Goal: Task Accomplishment & Management: Manage account settings

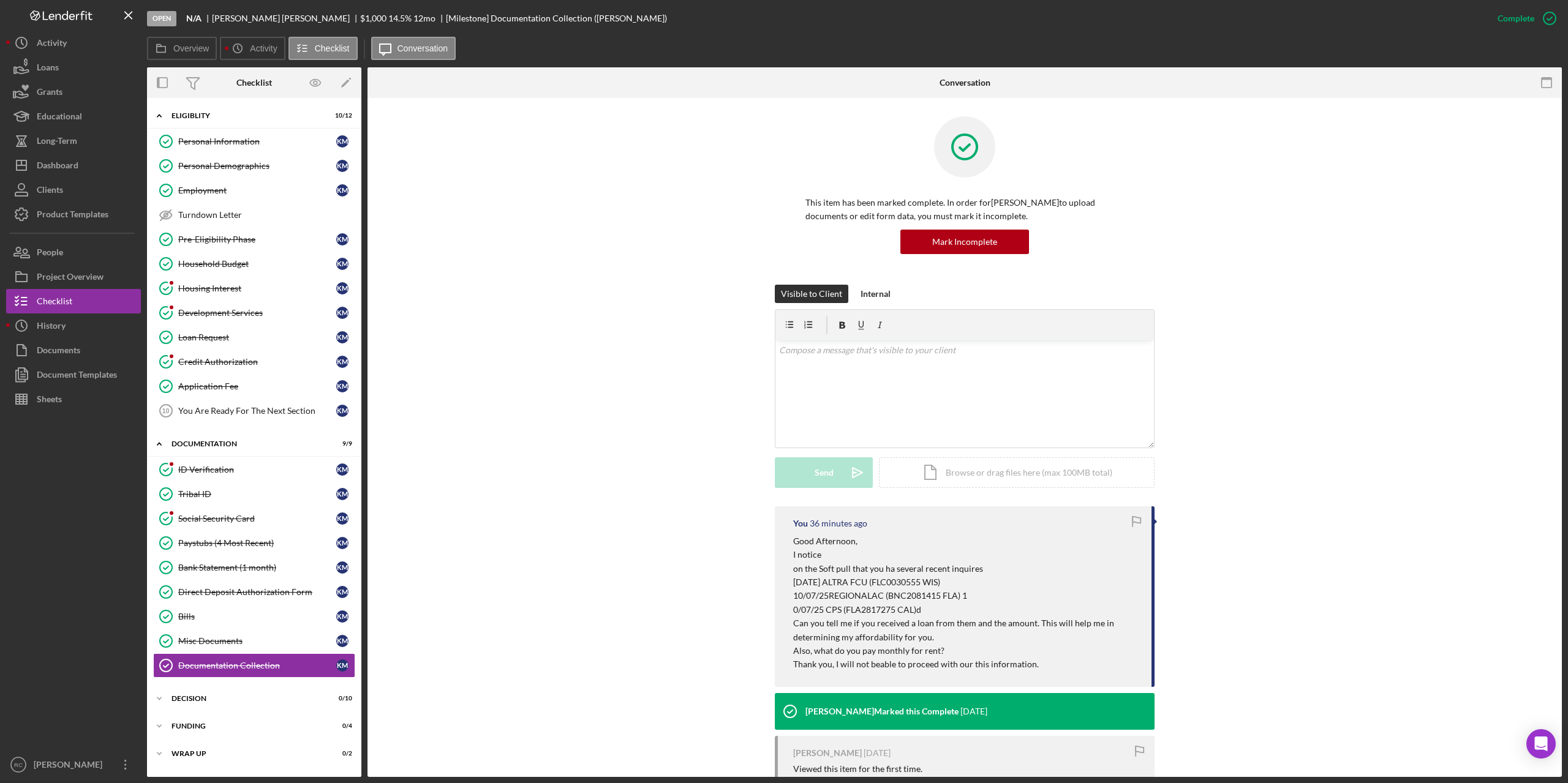
scroll to position [126, 0]
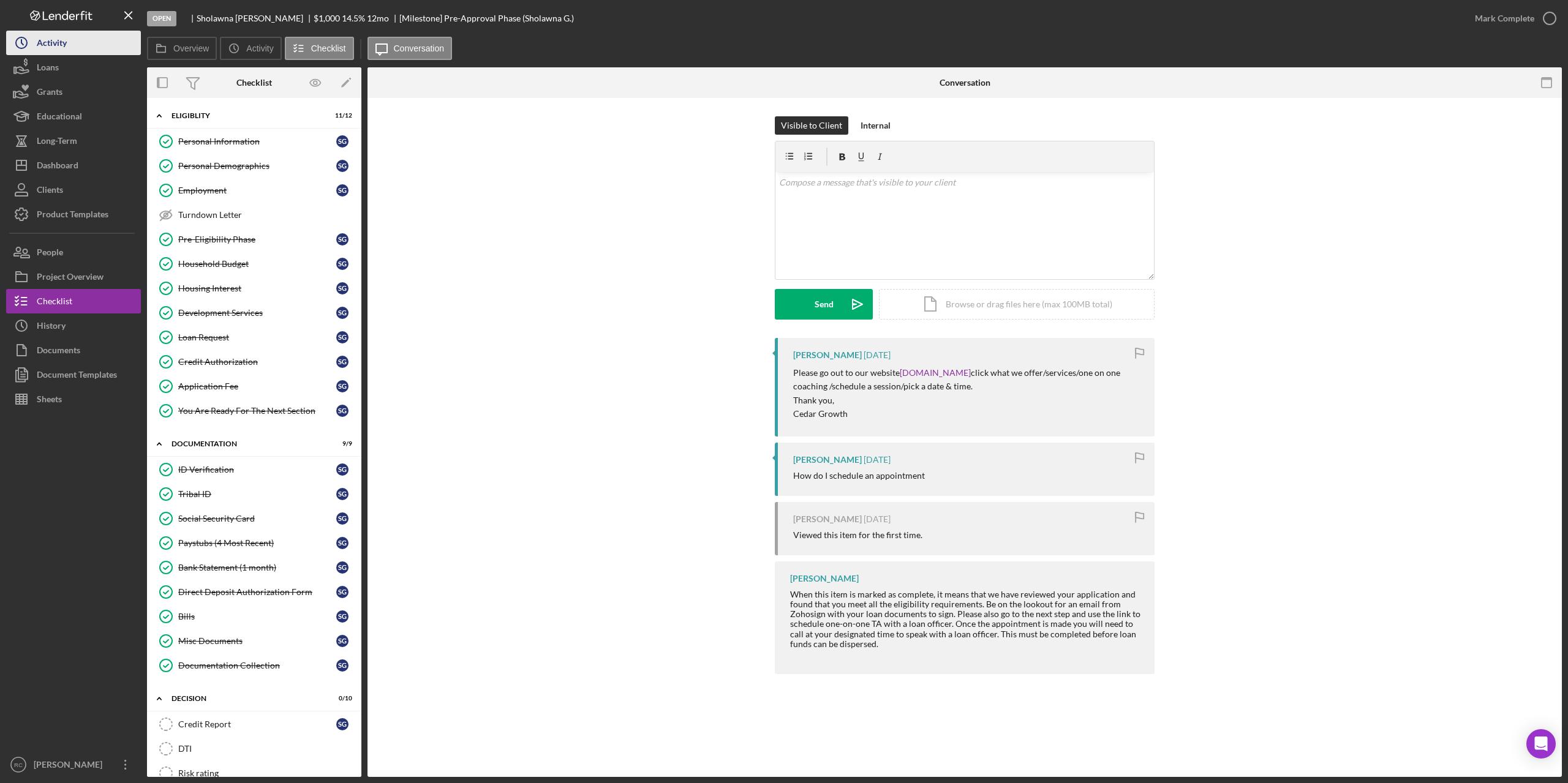
scroll to position [164, 0]
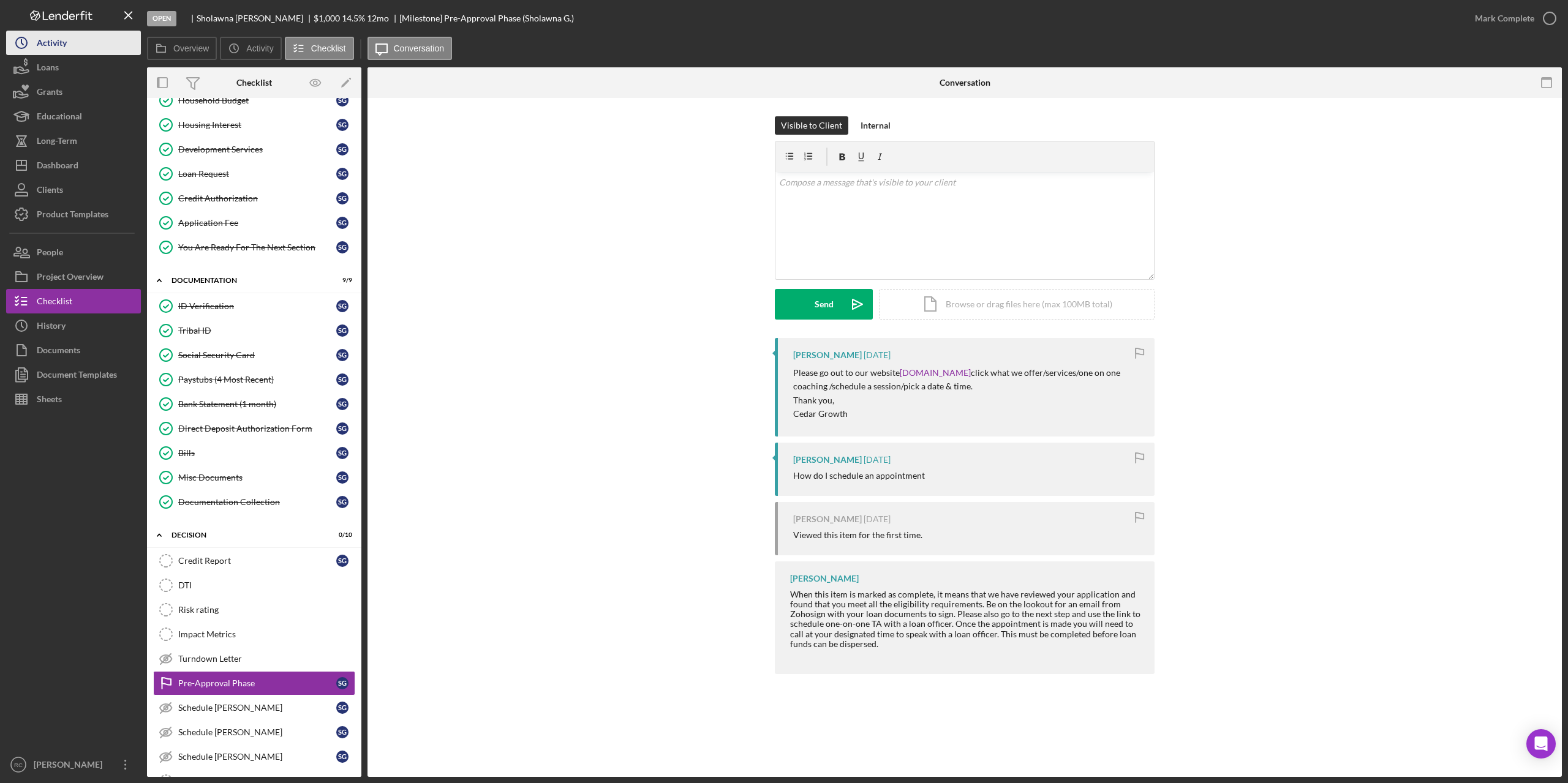
click at [61, 37] on div "Activity" at bounding box center [51, 44] width 30 height 27
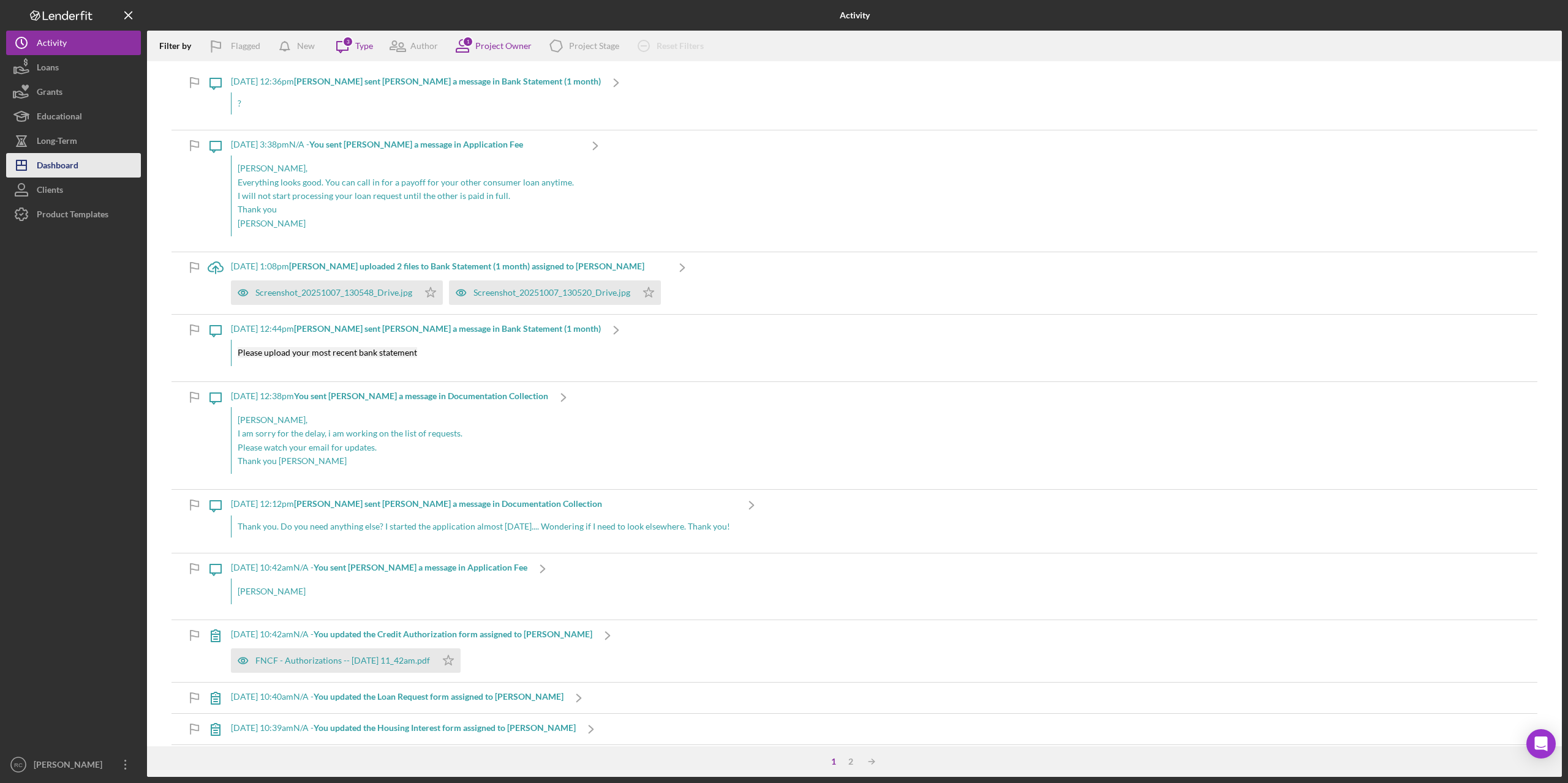
click at [64, 164] on div "Dashboard" at bounding box center [57, 167] width 42 height 27
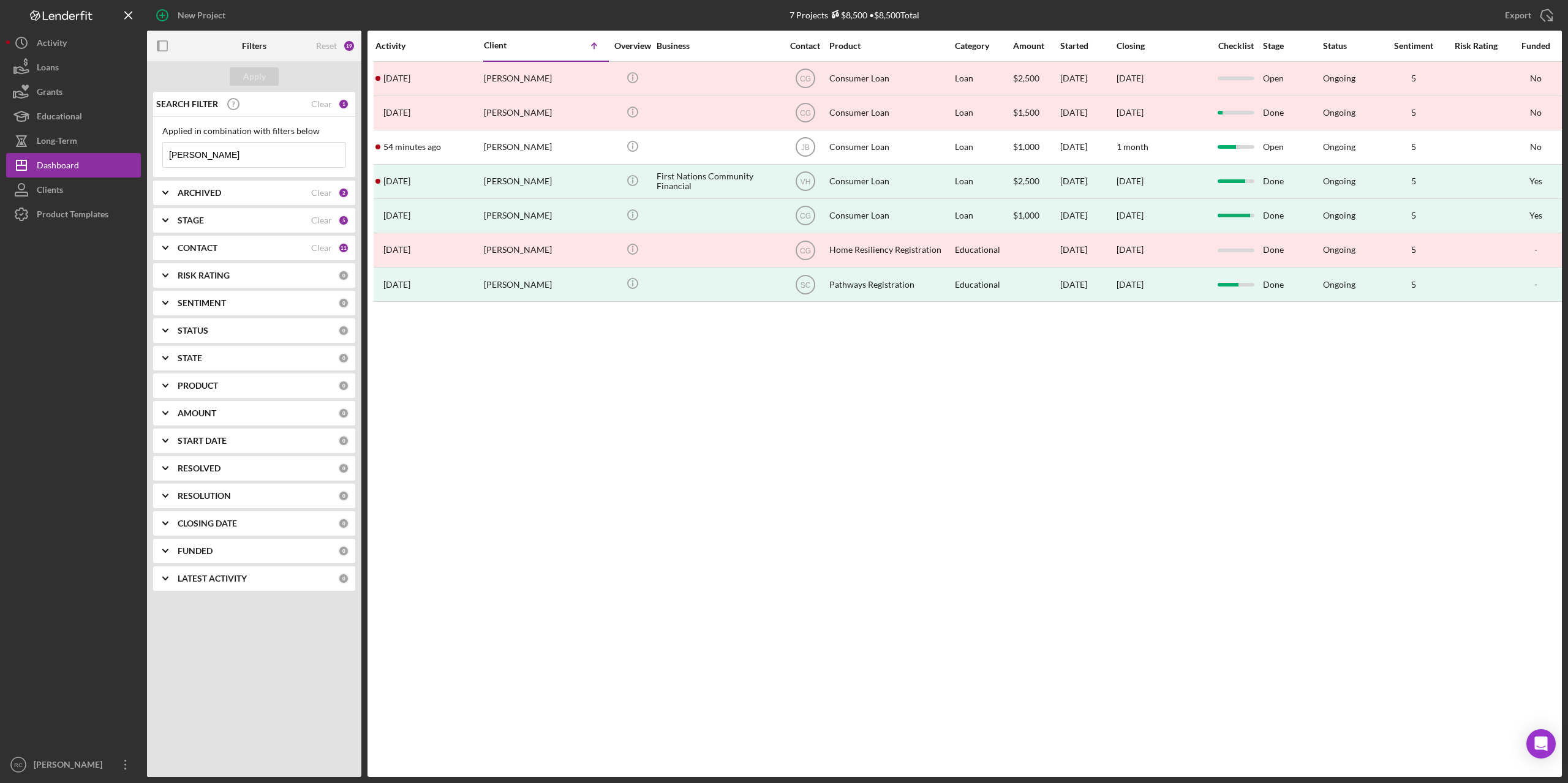
click at [242, 191] on div "ARCHIVED" at bounding box center [244, 193] width 133 height 10
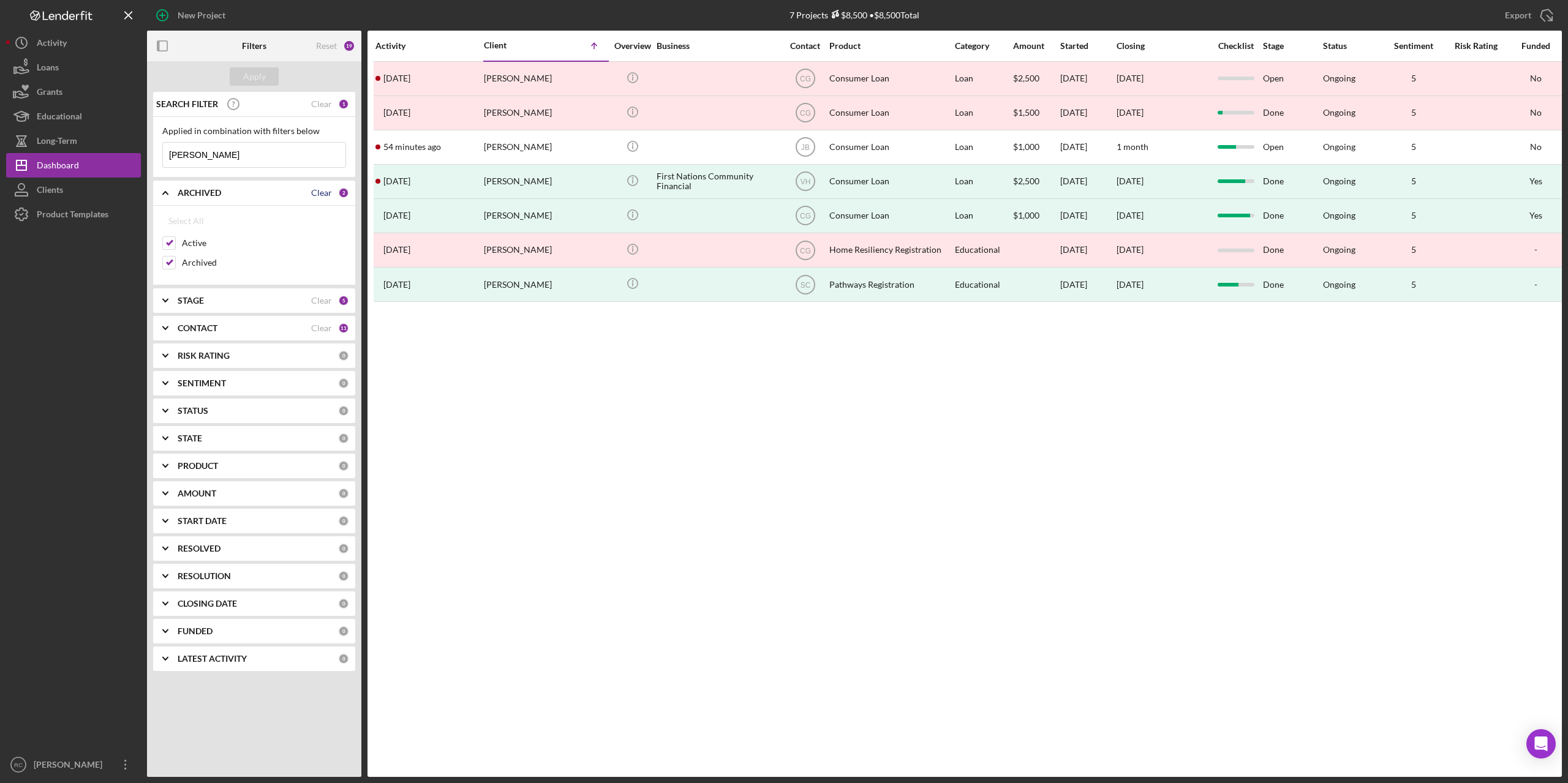
click at [320, 191] on div "Clear" at bounding box center [322, 193] width 21 height 10
checkbox input "false"
click at [183, 221] on div "Select All" at bounding box center [186, 221] width 35 height 25
checkbox input "true"
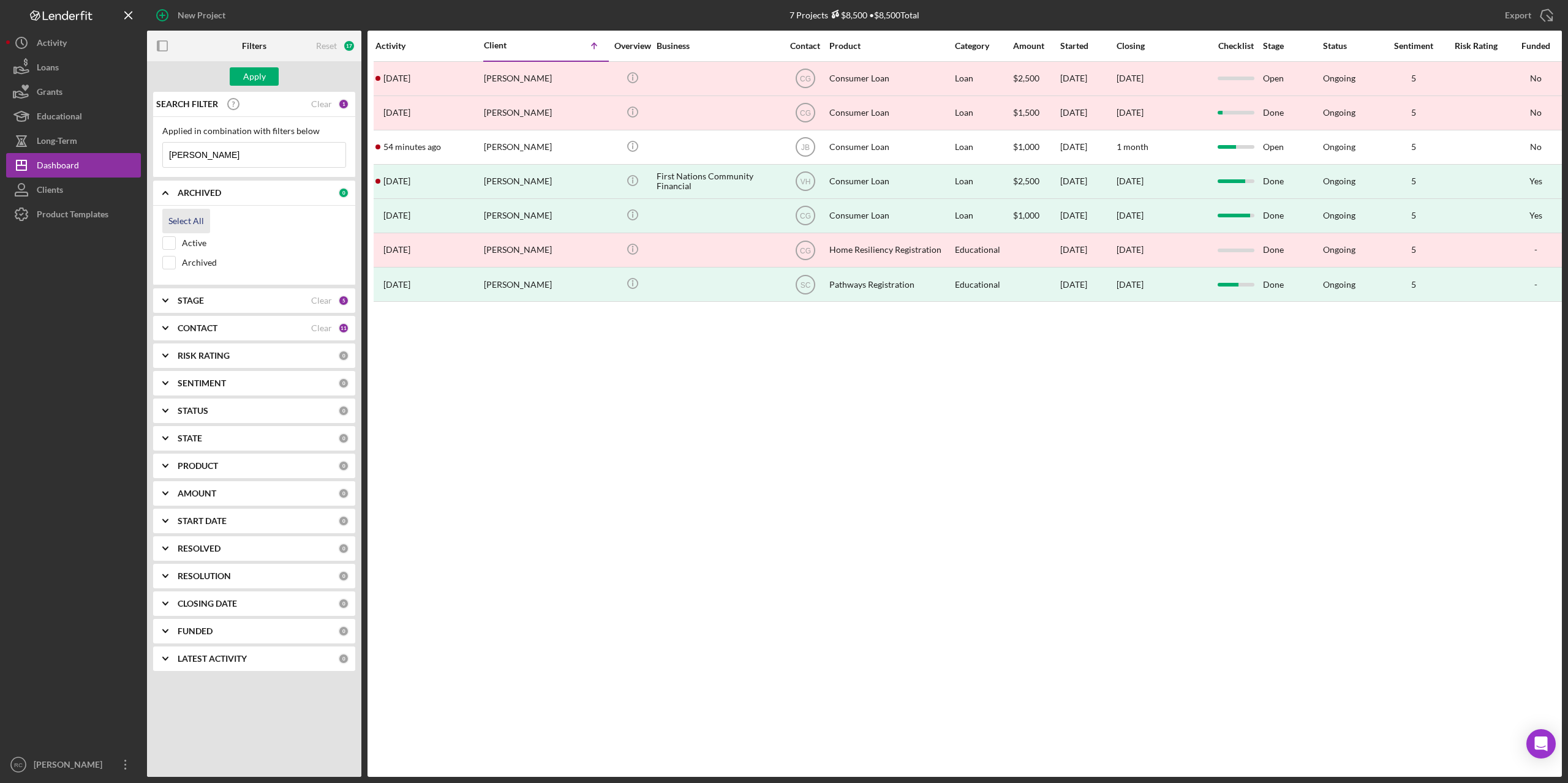
checkbox input "true"
click at [217, 155] on input "mckee" at bounding box center [254, 155] width 182 height 25
type input "m"
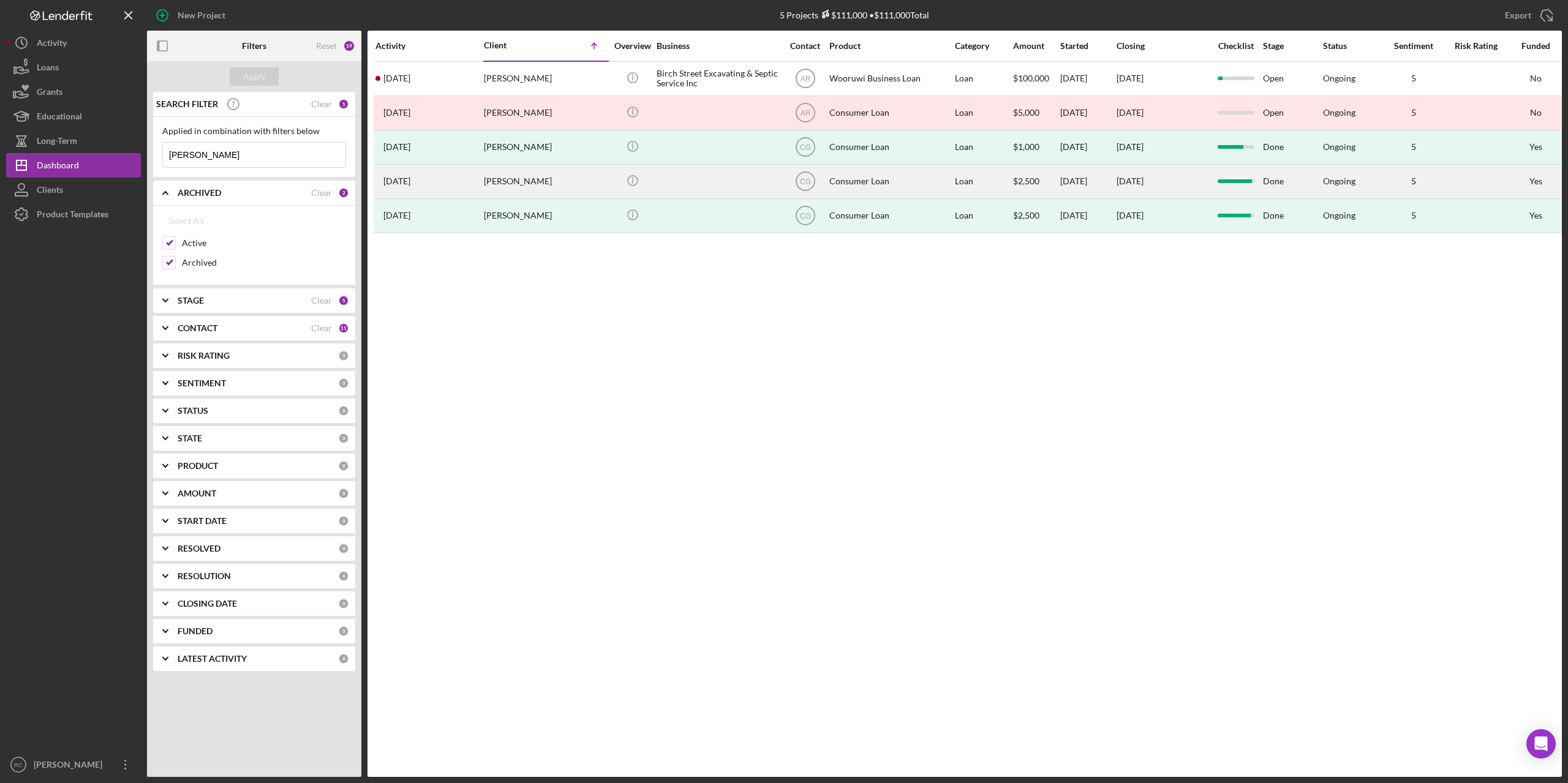
type input "douglas"
click at [529, 178] on div "Douglas Greengrass" at bounding box center [545, 182] width 123 height 32
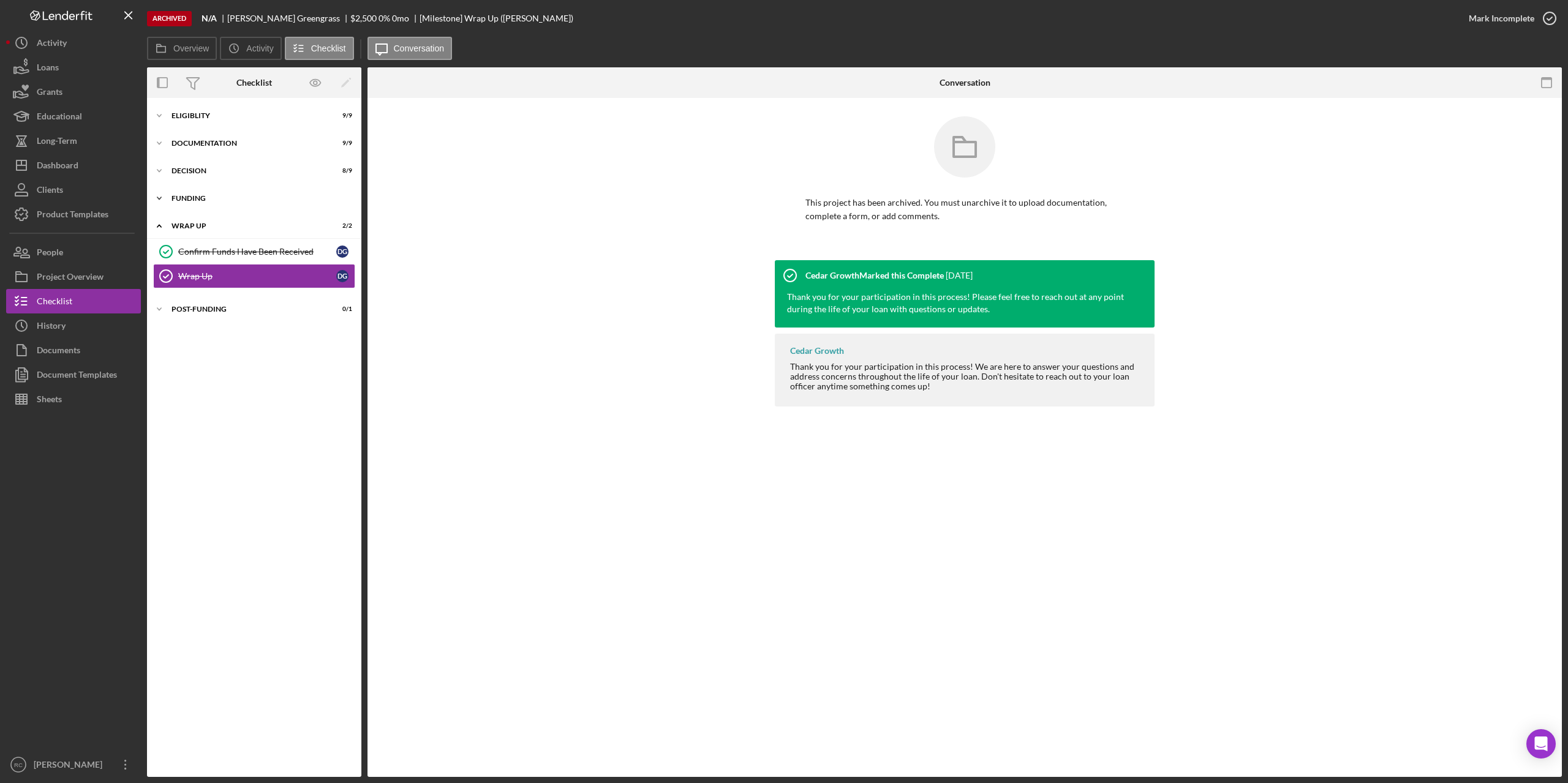
click at [183, 194] on div "Icon/Expander Funding 4 / 4" at bounding box center [254, 198] width 214 height 25
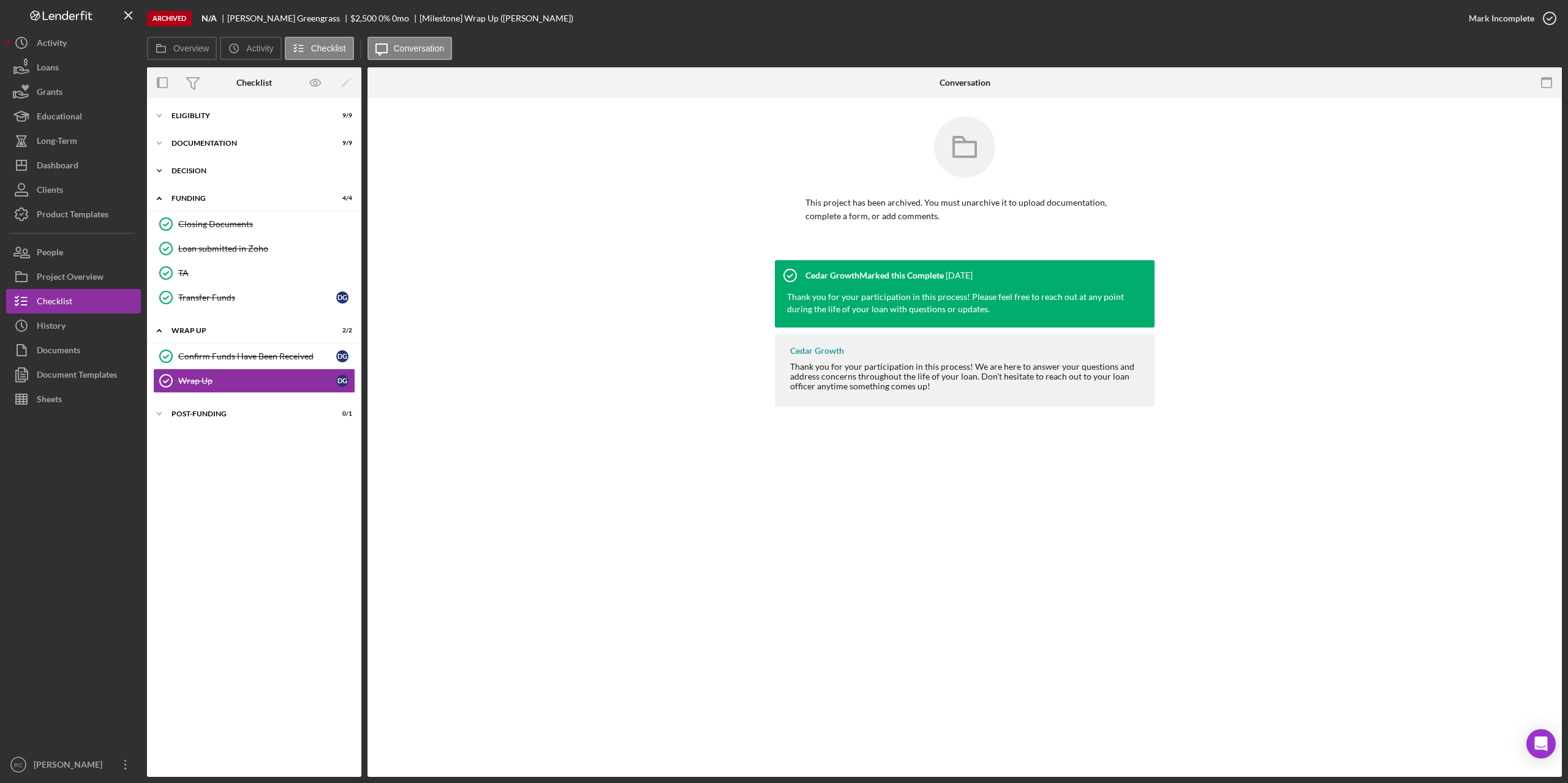
click at [186, 167] on div "Icon/Expander Decision 8 / 9" at bounding box center [254, 171] width 214 height 25
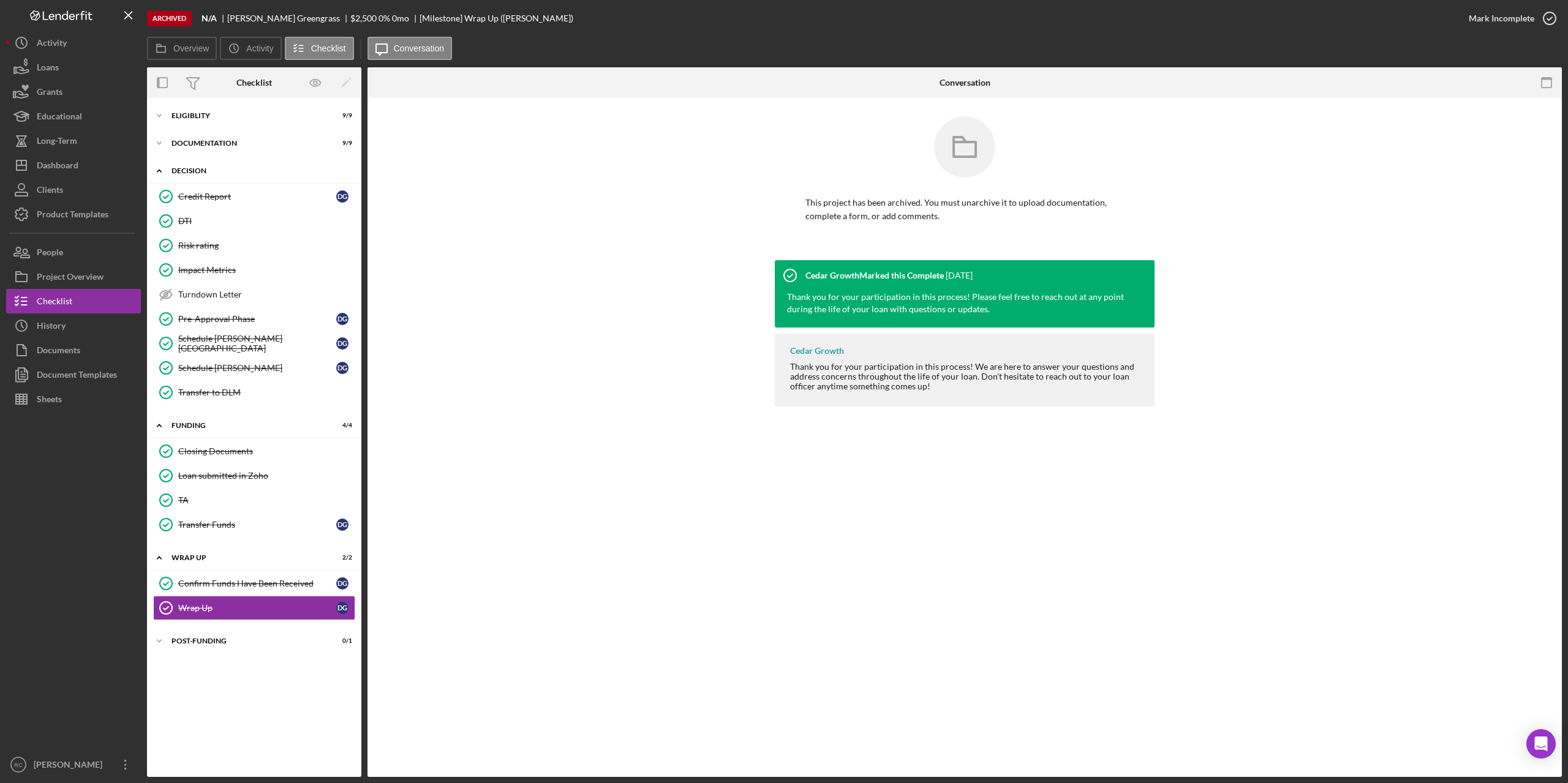
click at [193, 165] on div "Icon/Expander Decision 8 / 9" at bounding box center [254, 171] width 214 height 25
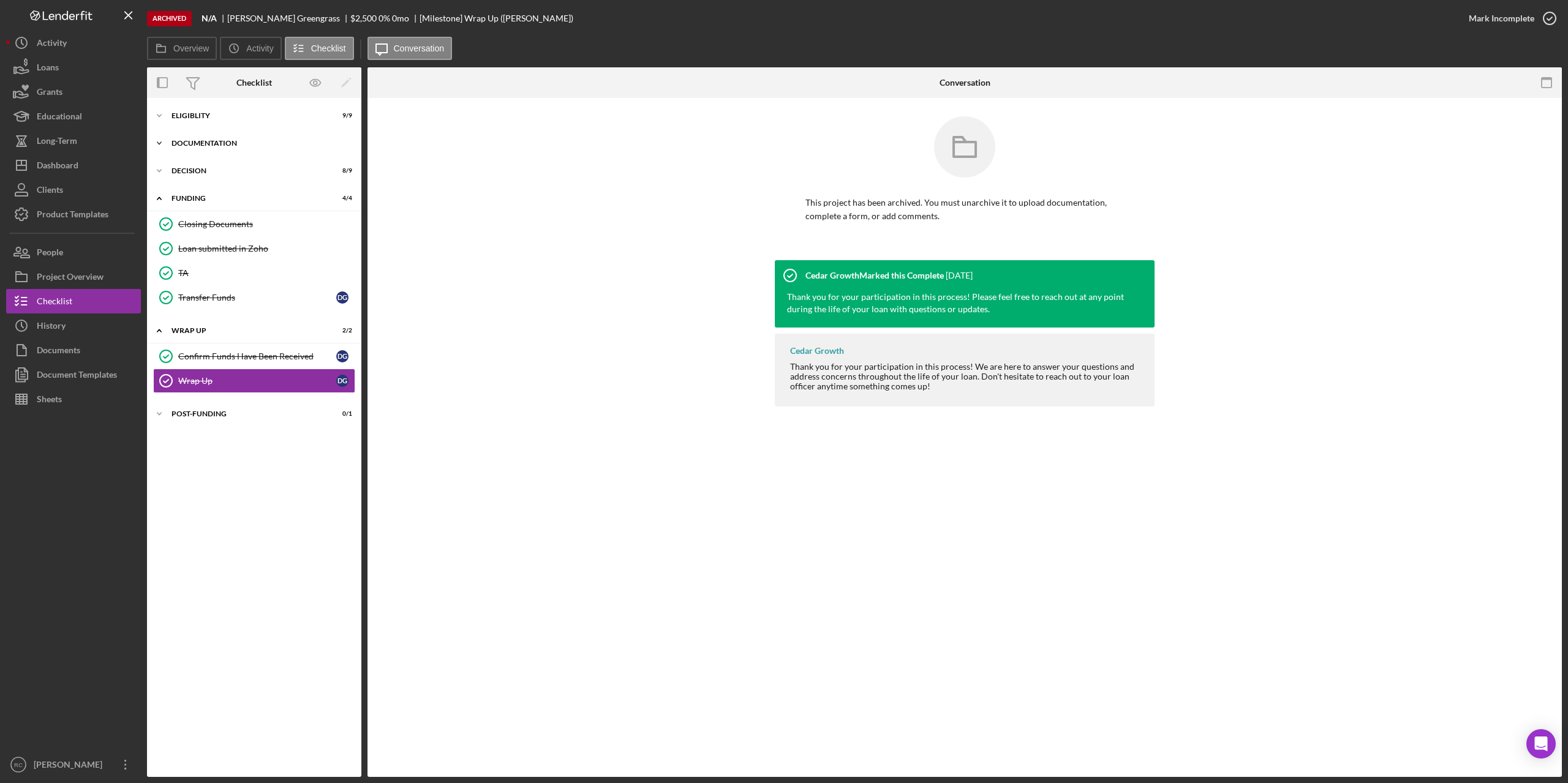
click at [209, 136] on div "Icon/Expander Documentation 9 / 9" at bounding box center [254, 143] width 214 height 25
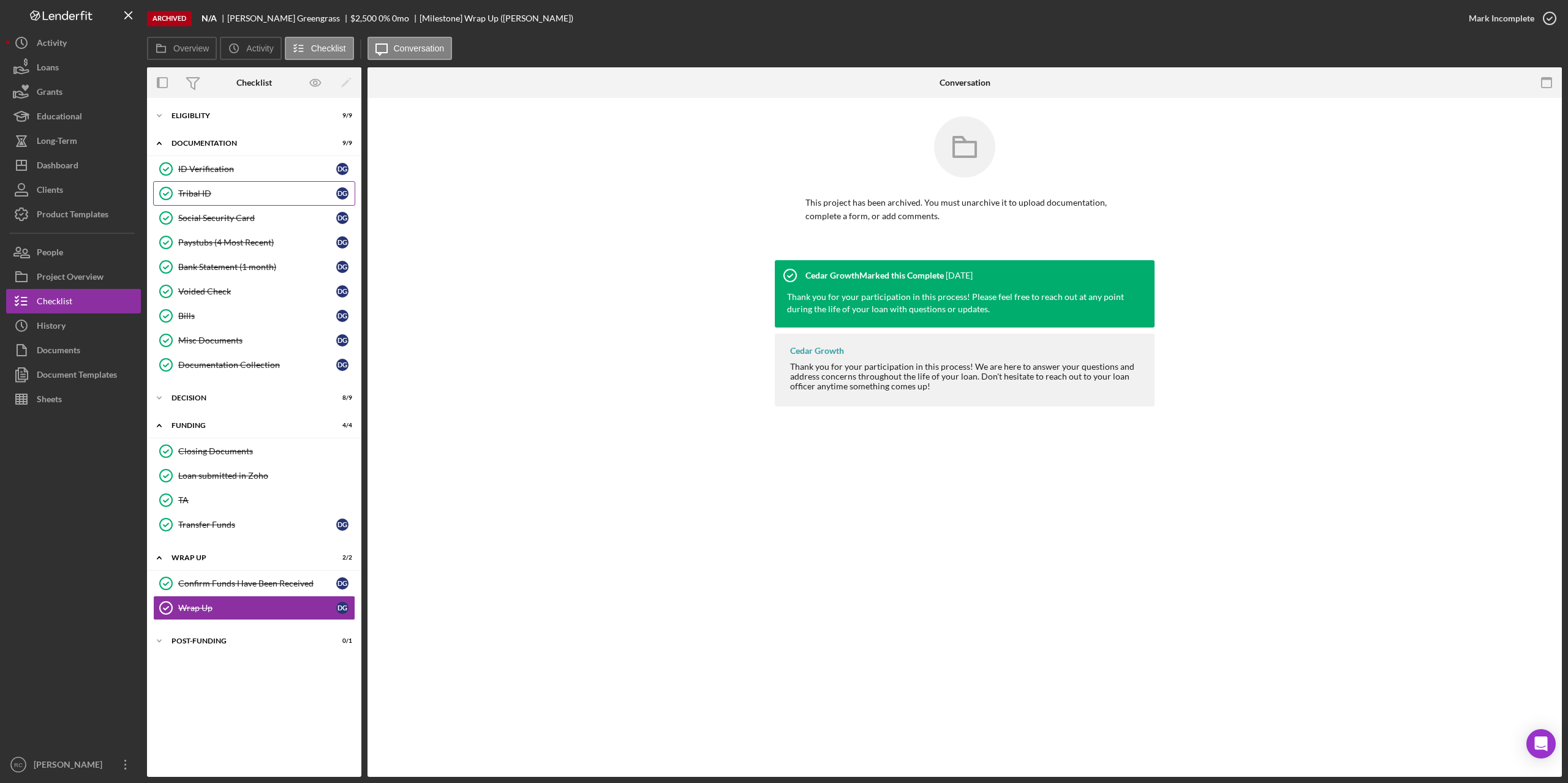
click at [200, 190] on div "Tribal ID" at bounding box center [257, 193] width 158 height 10
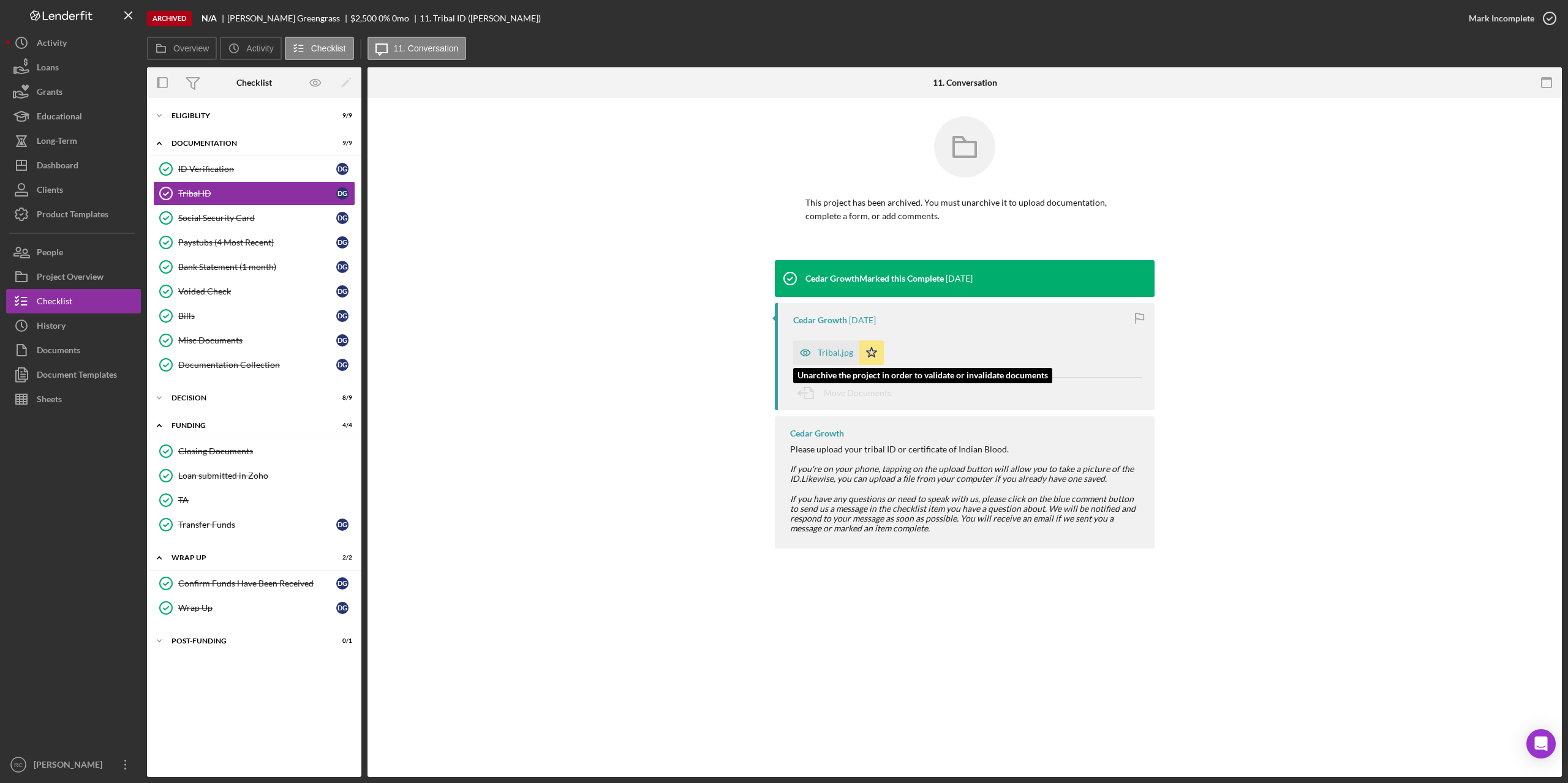
click at [840, 350] on div "Tribal.jpg" at bounding box center [835, 352] width 35 height 10
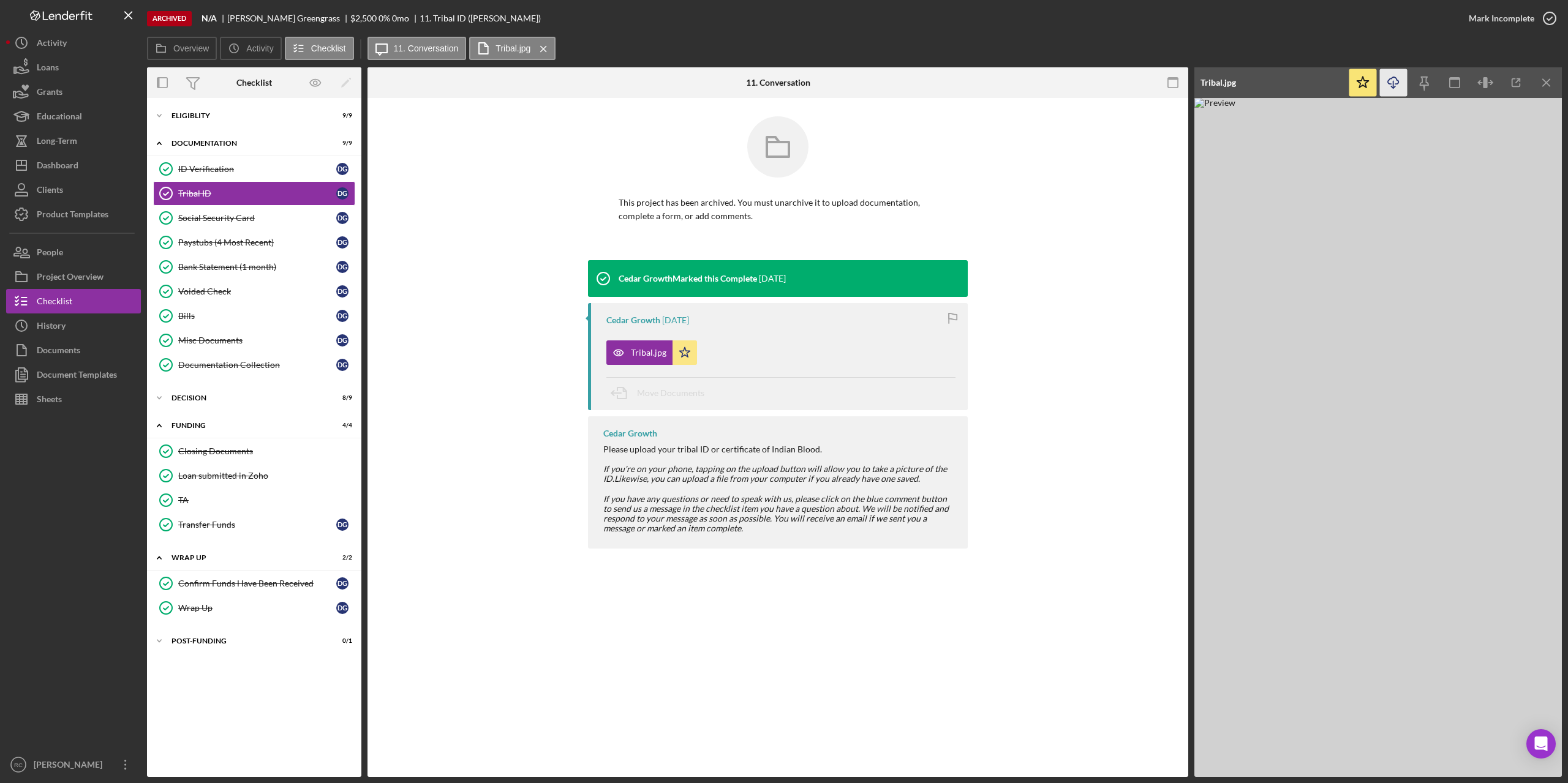
click at [1394, 82] on icon "Icon/Download" at bounding box center [1393, 83] width 27 height 27
